Goal: Find specific page/section: Find specific page/section

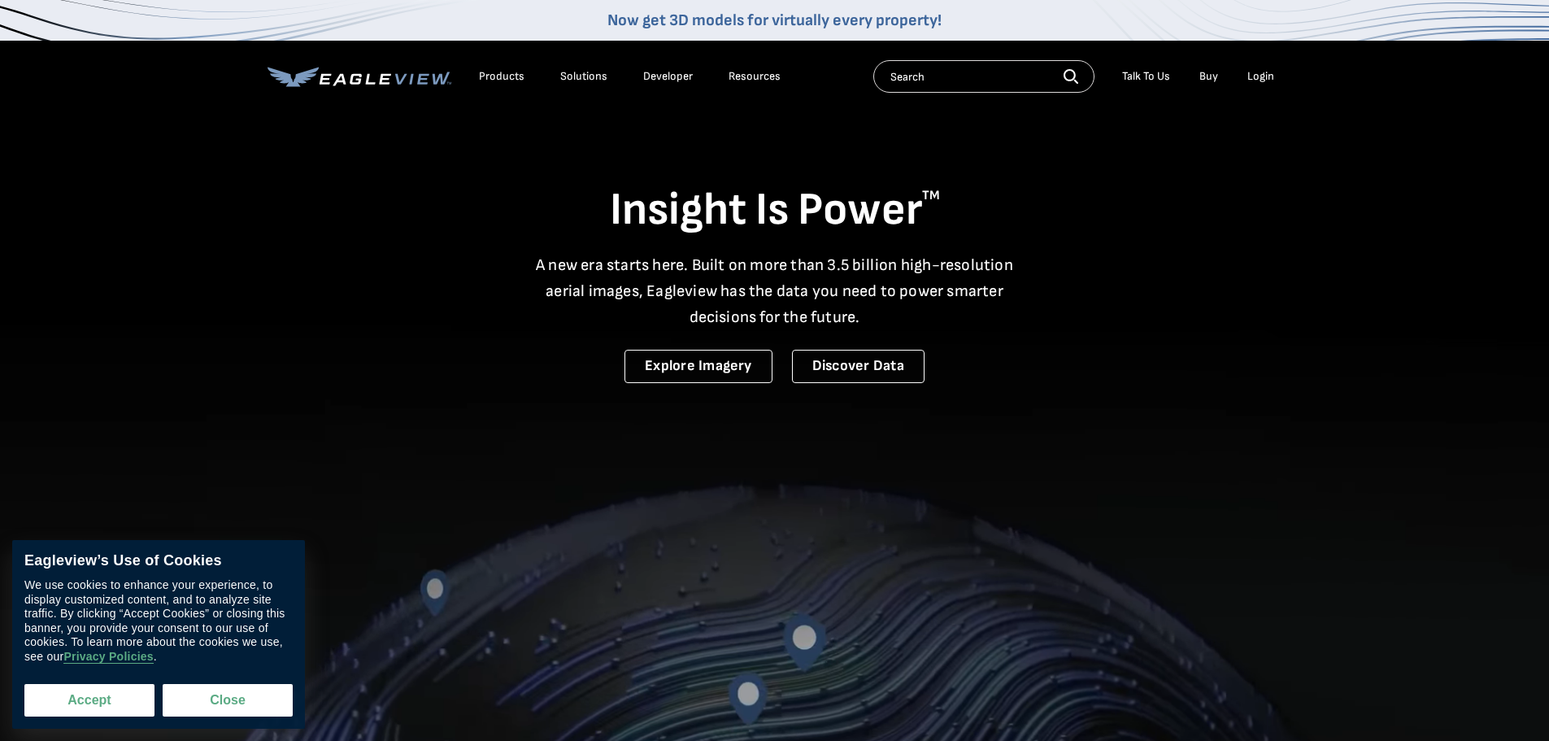
click at [109, 699] on button "Accept" at bounding box center [89, 700] width 130 height 33
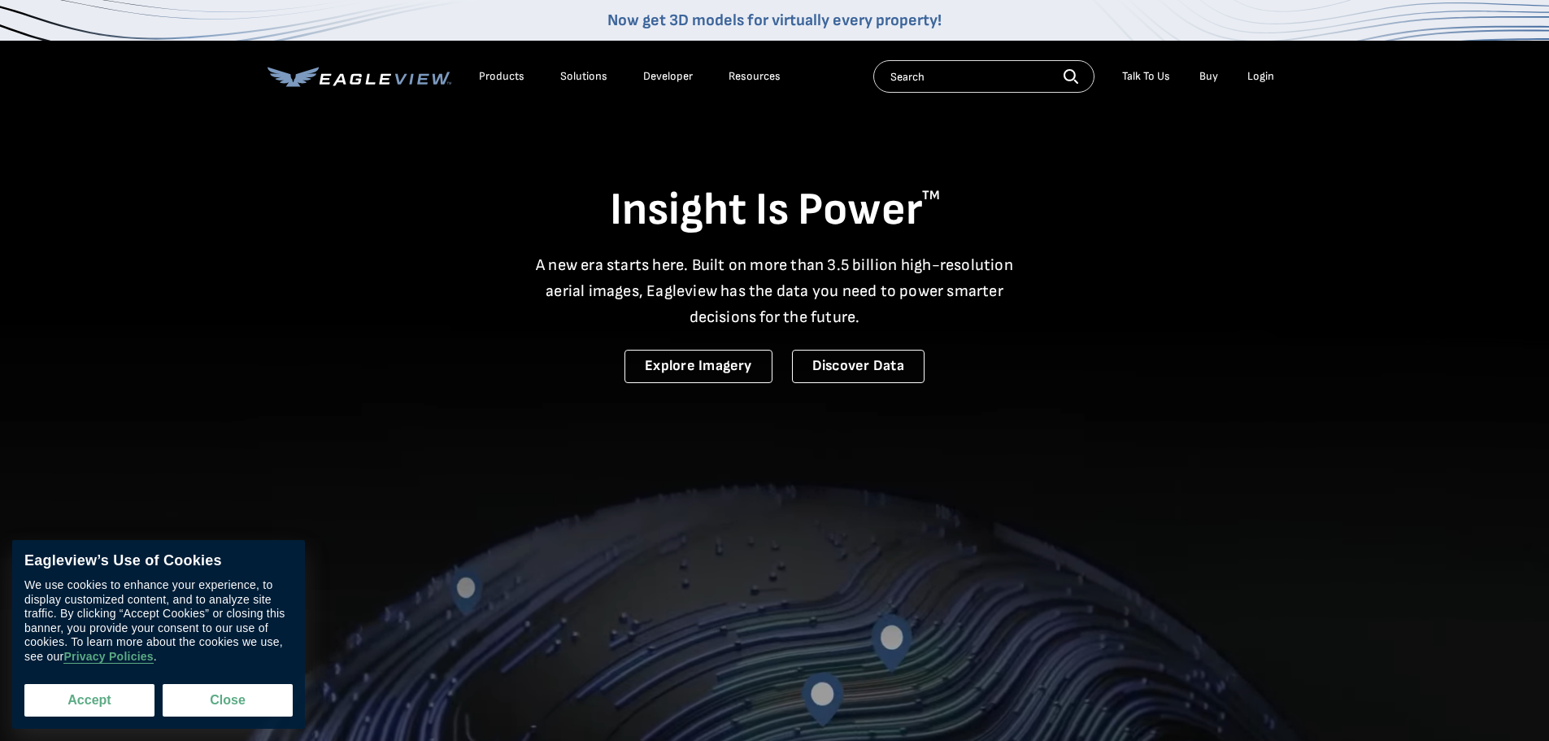
checkbox input "true"
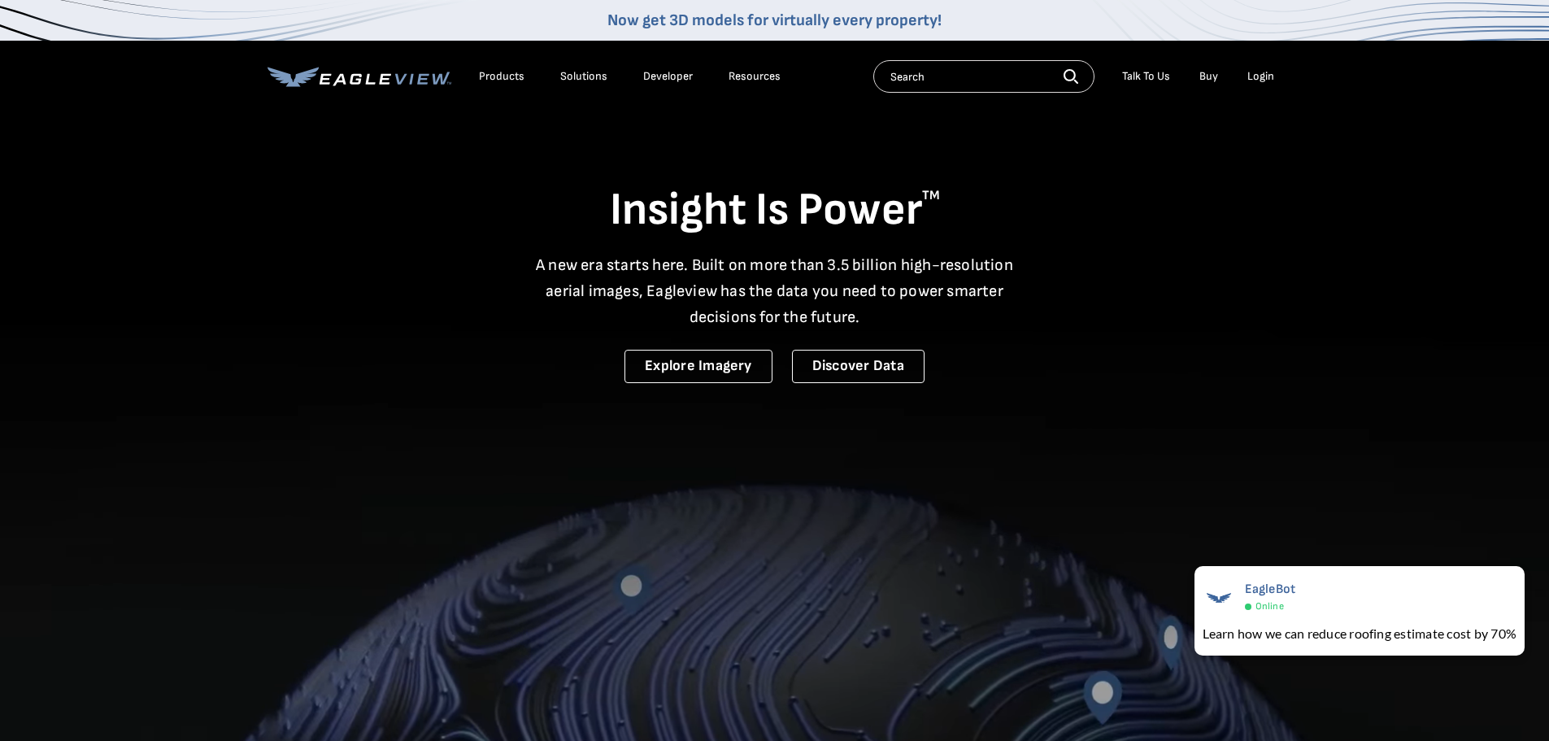
click at [966, 75] on input "text" at bounding box center [984, 76] width 221 height 33
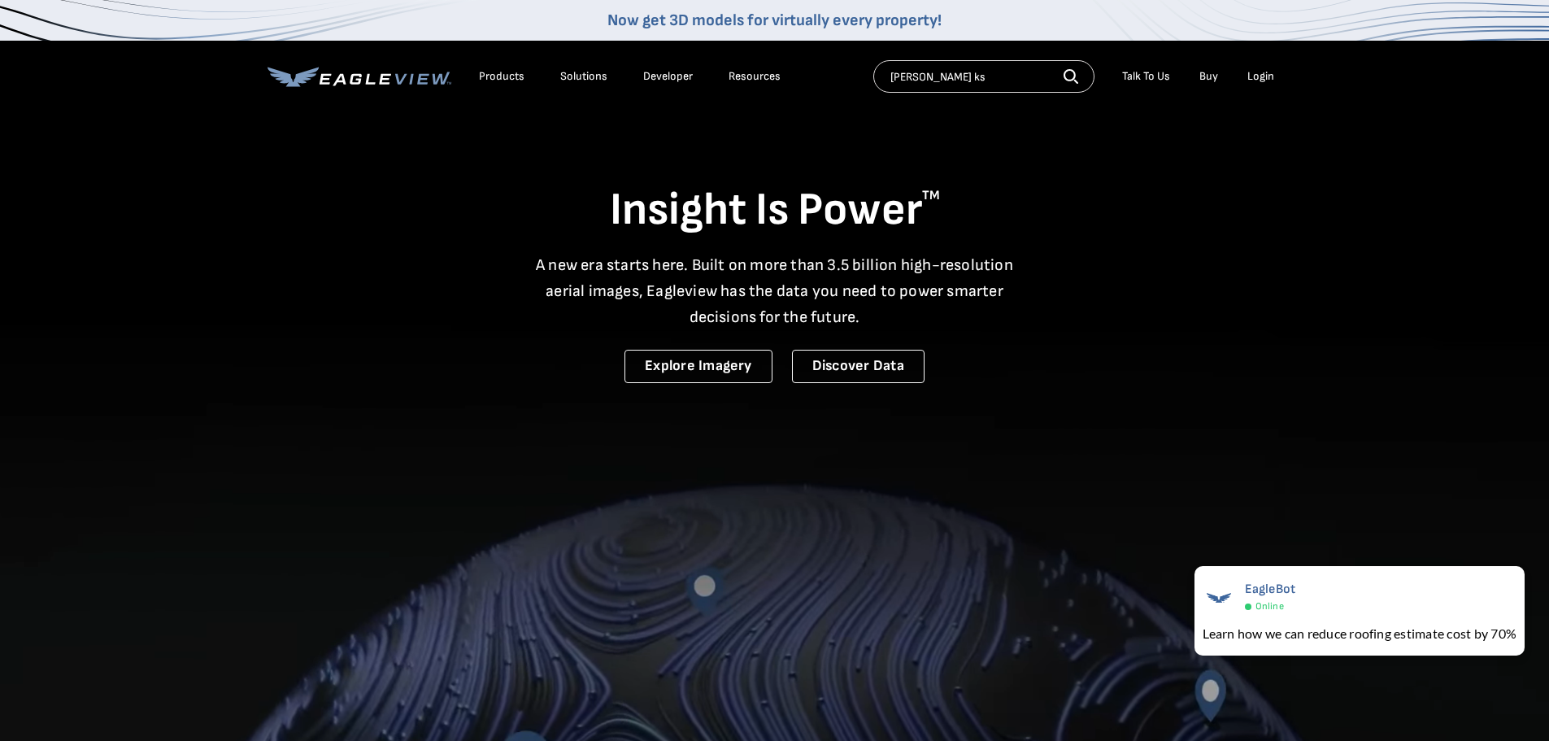
type input "cheney ks"
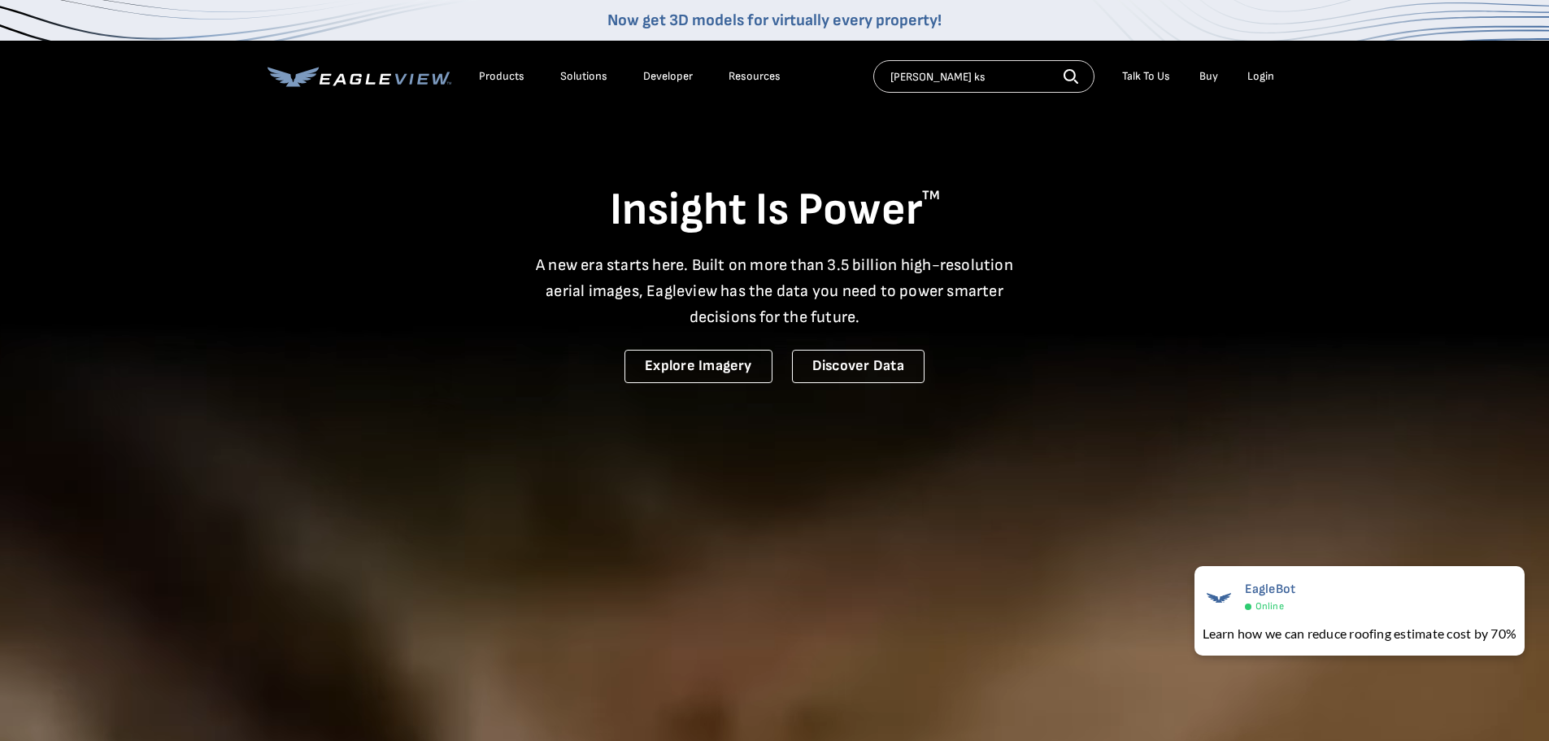
click at [1074, 74] on icon "button" at bounding box center [1071, 76] width 15 height 15
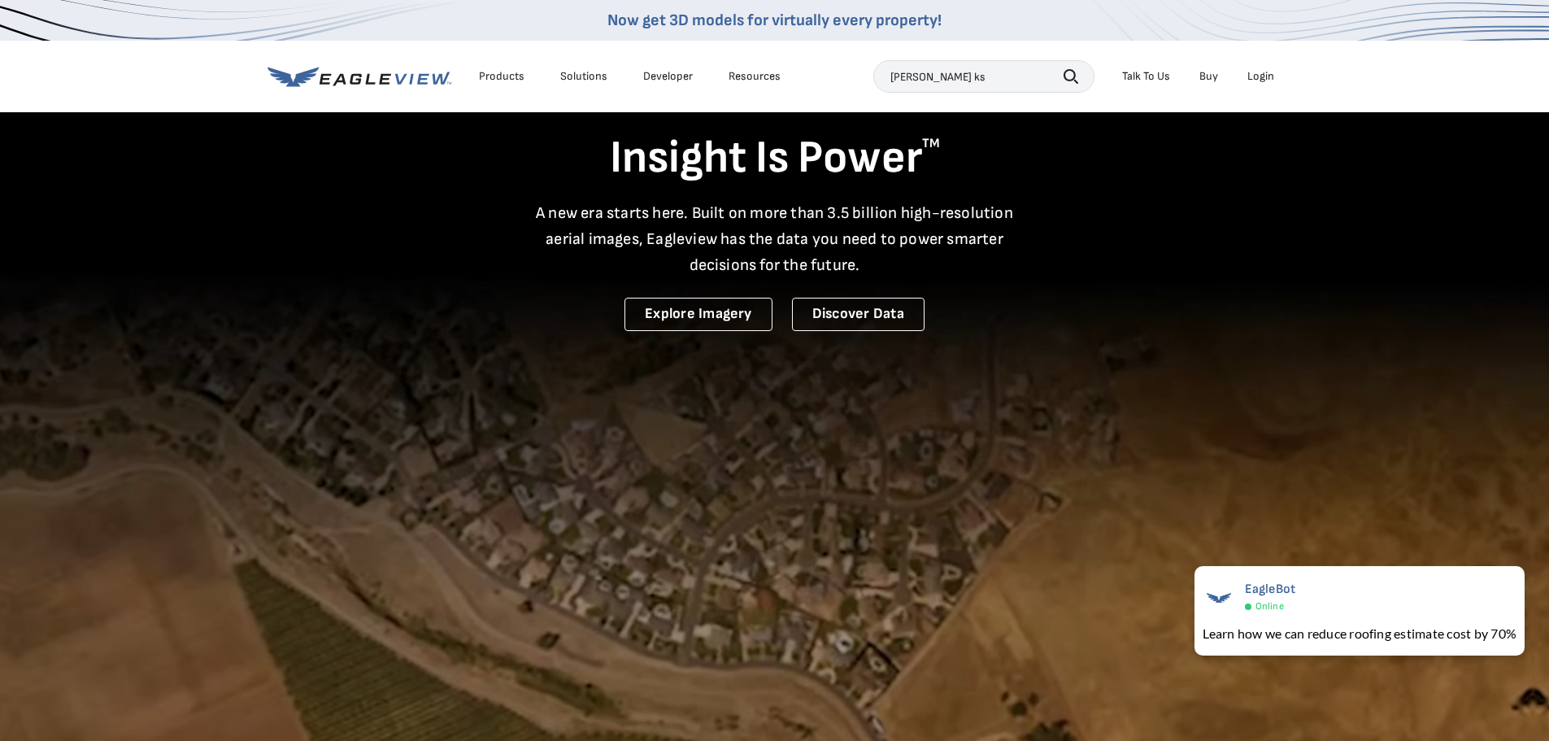
scroll to position [81, 0]
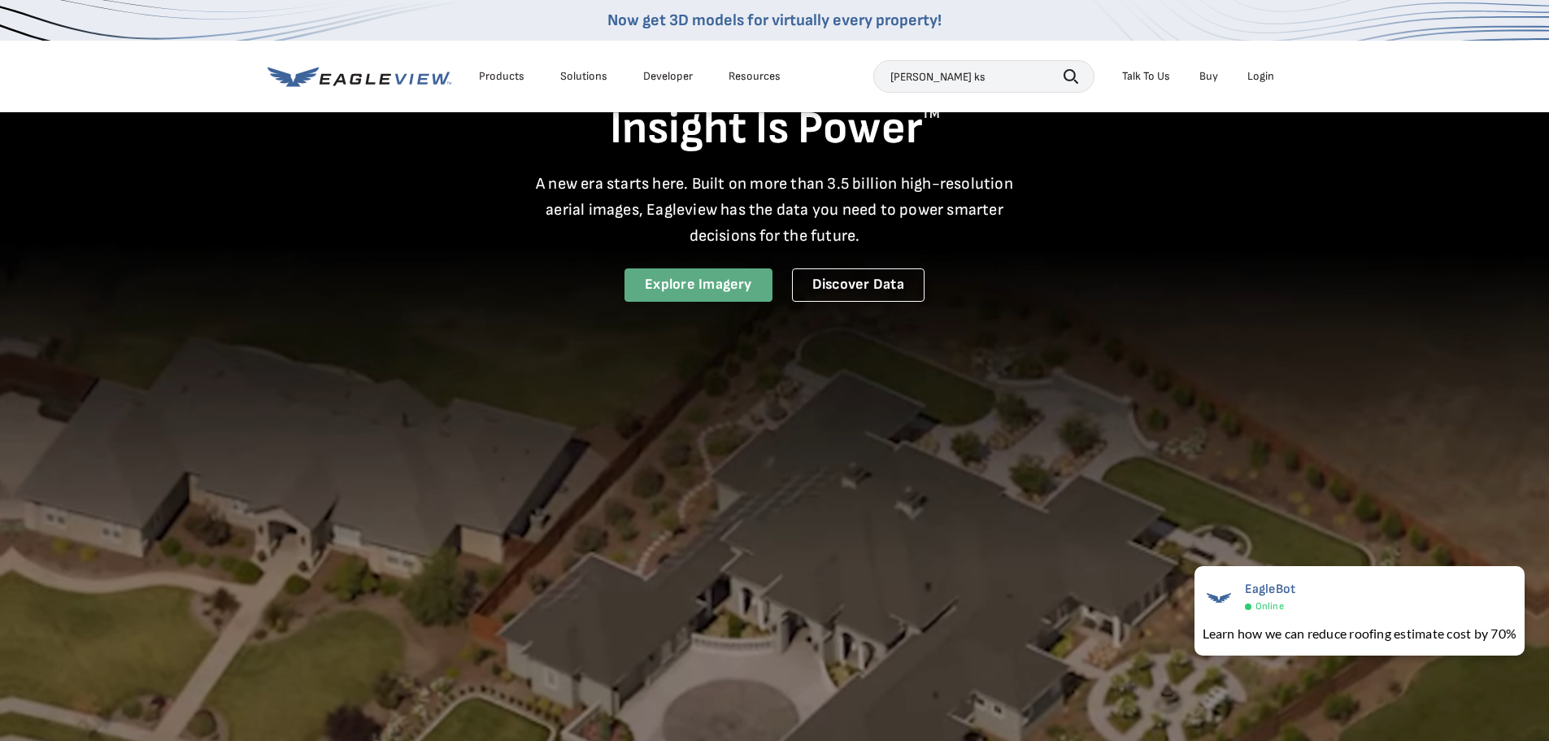
click at [711, 285] on link "Explore Imagery" at bounding box center [699, 284] width 148 height 33
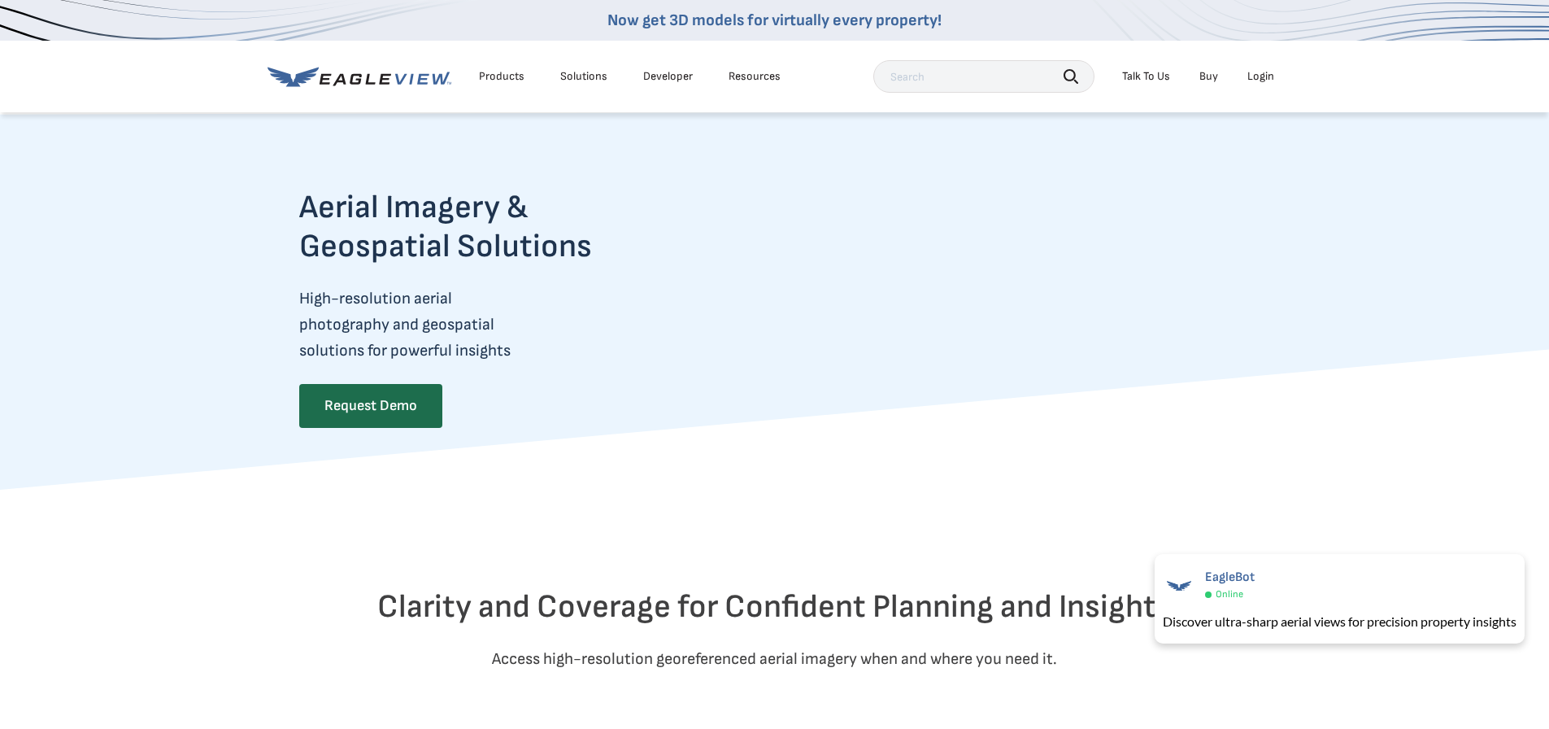
click at [385, 76] on icon at bounding box center [360, 77] width 184 height 20
